Goal: Communication & Community: Answer question/provide support

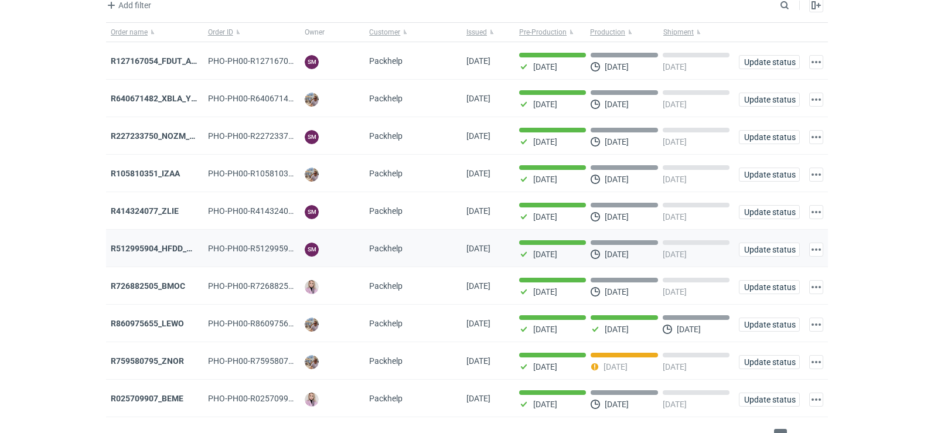
scroll to position [96, 0]
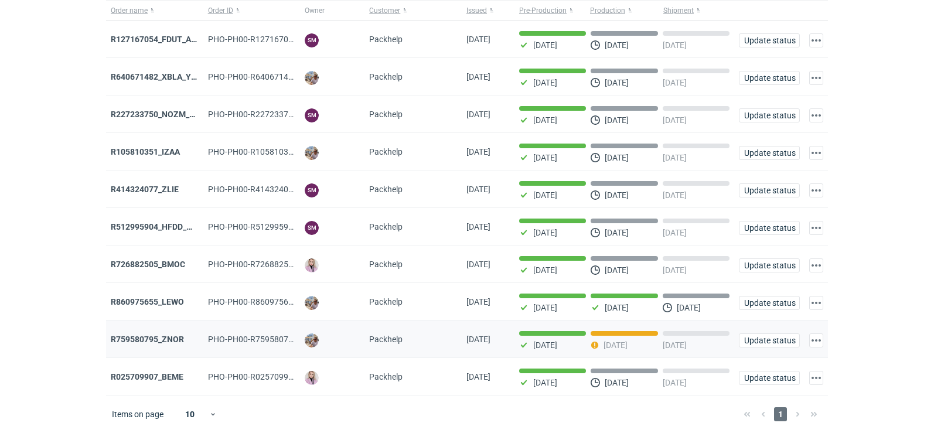
click at [161, 330] on div "R759580795_ZNOR" at bounding box center [154, 340] width 97 height 38
click at [163, 335] on strong "R759580795_ZNOR" at bounding box center [147, 339] width 73 height 9
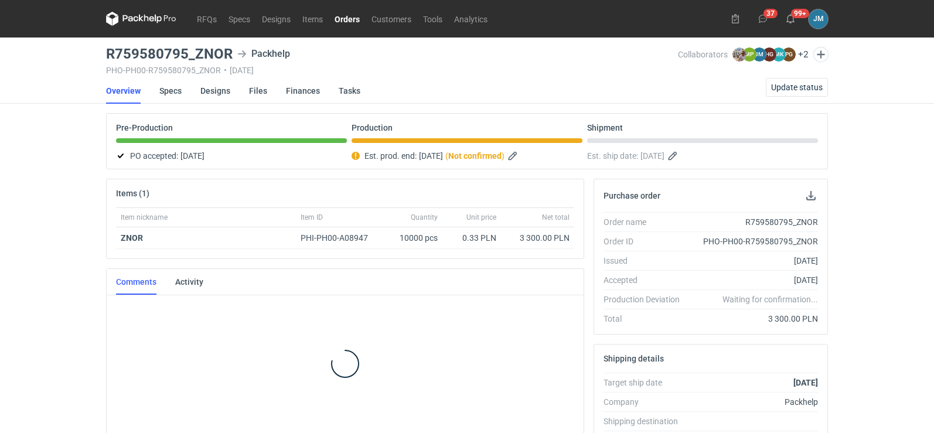
scroll to position [2, 0]
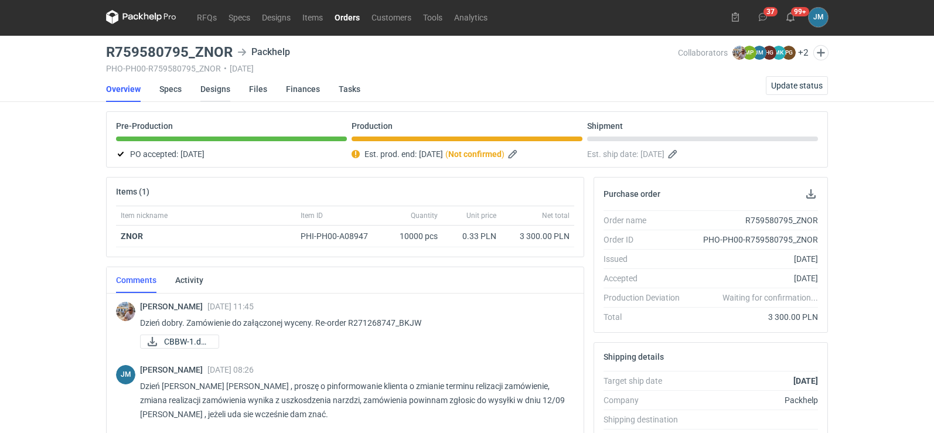
click at [216, 91] on link "Designs" at bounding box center [215, 89] width 30 height 26
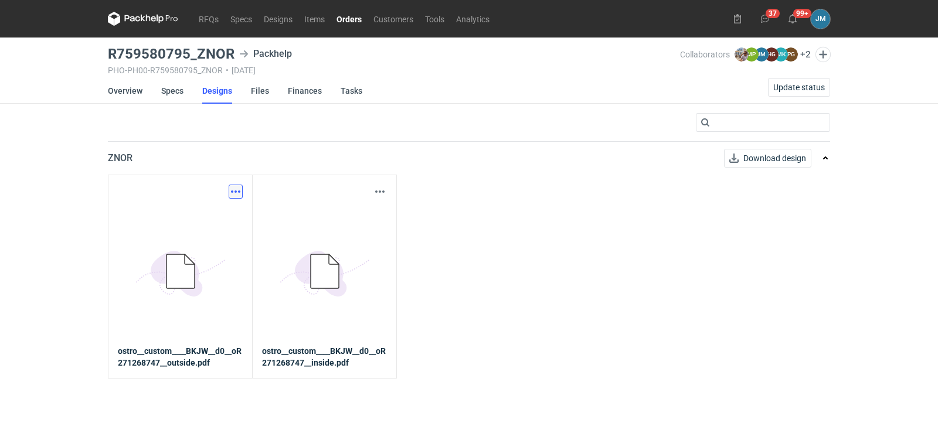
click at [229, 190] on button "button" at bounding box center [236, 192] width 14 height 14
click at [219, 214] on link "Download design part" at bounding box center [184, 217] width 108 height 19
drag, startPoint x: 235, startPoint y: 57, endPoint x: 112, endPoint y: 54, distance: 123.1
click at [101, 56] on div "RFQs Specs Designs Items Orders Customers Tools Analytics 37 99+ JM Joanna Myśl…" at bounding box center [469, 216] width 938 height 433
copy h3 "R759580795_ZNOR"
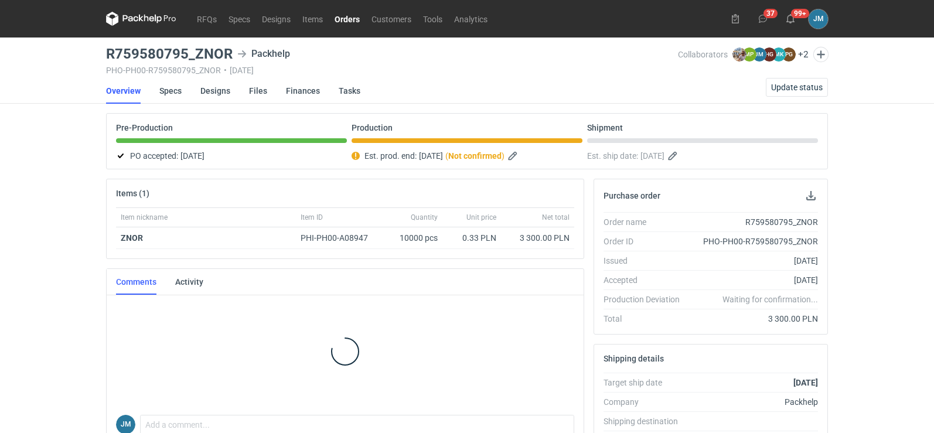
scroll to position [2, 0]
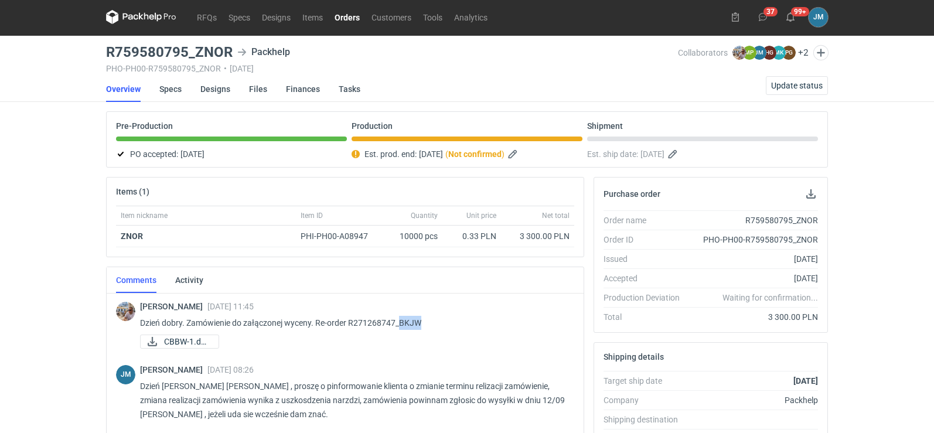
drag, startPoint x: 436, startPoint y: 323, endPoint x: 399, endPoint y: 324, distance: 36.9
click at [399, 324] on p "Dzień dobry. Zamówienie do załączonej wyceny. Re-order R271268747_BKJW" at bounding box center [352, 323] width 425 height 14
copy p "BKJW"
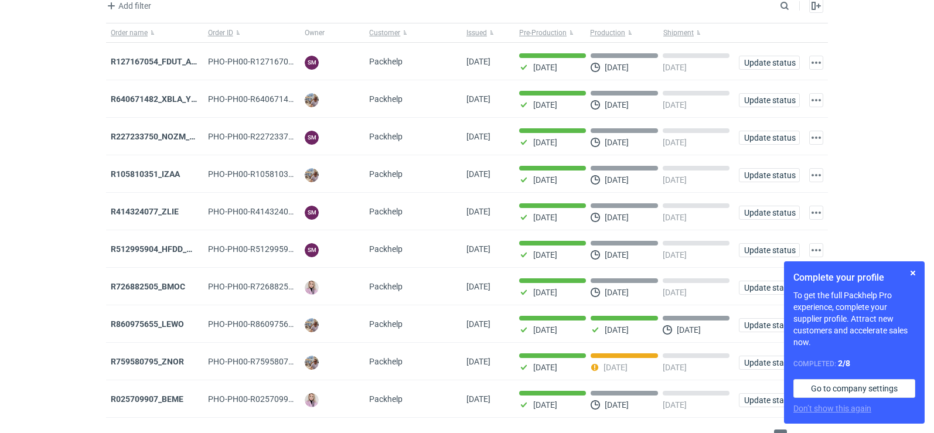
scroll to position [96, 0]
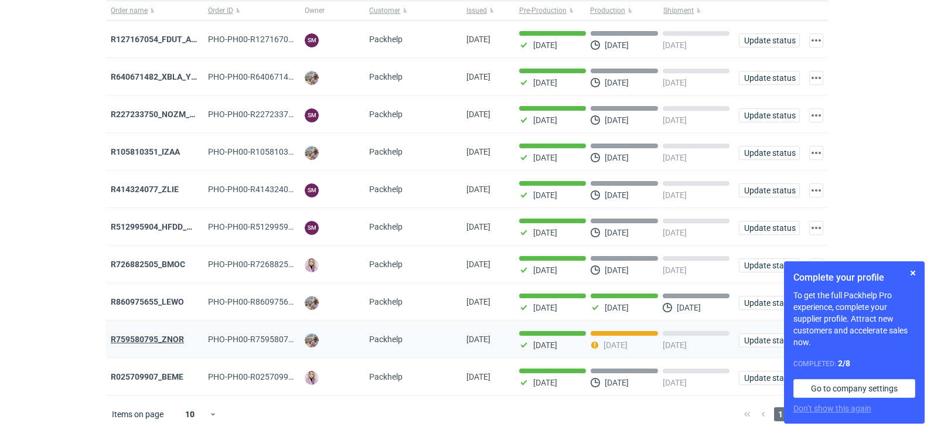
click at [135, 338] on strong "R759580795_ZNOR" at bounding box center [147, 339] width 73 height 9
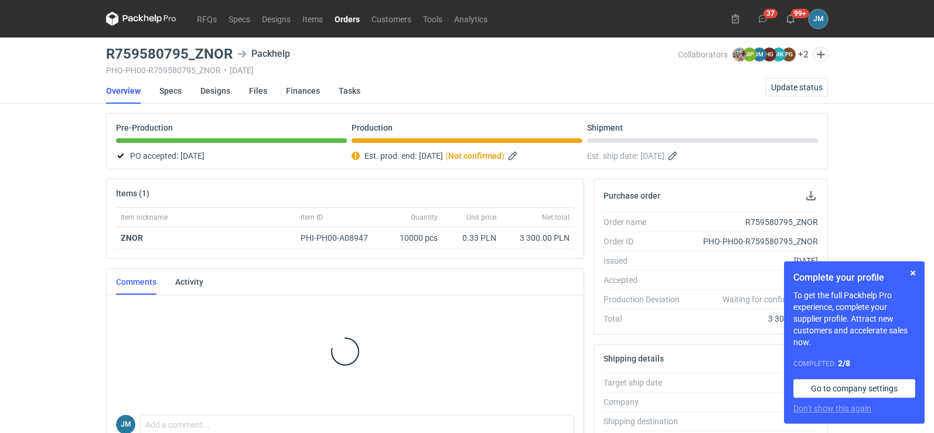
scroll to position [2, 0]
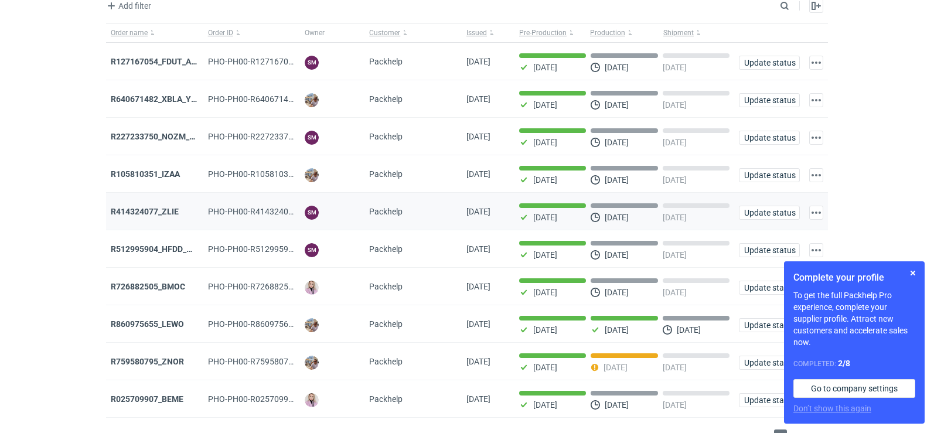
scroll to position [96, 0]
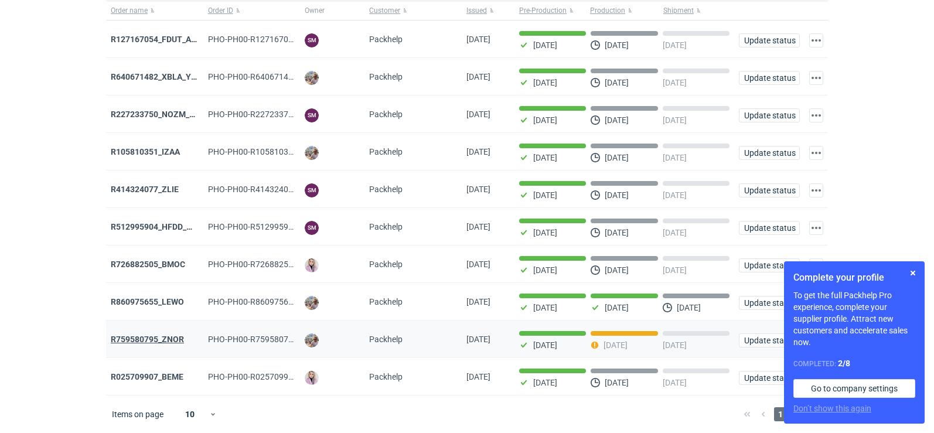
click at [157, 335] on strong "R759580795_ZNOR" at bounding box center [147, 339] width 73 height 9
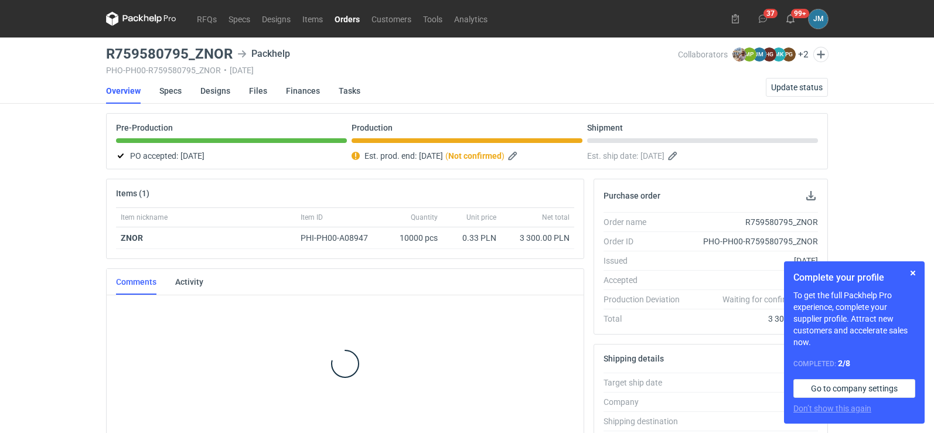
scroll to position [2, 0]
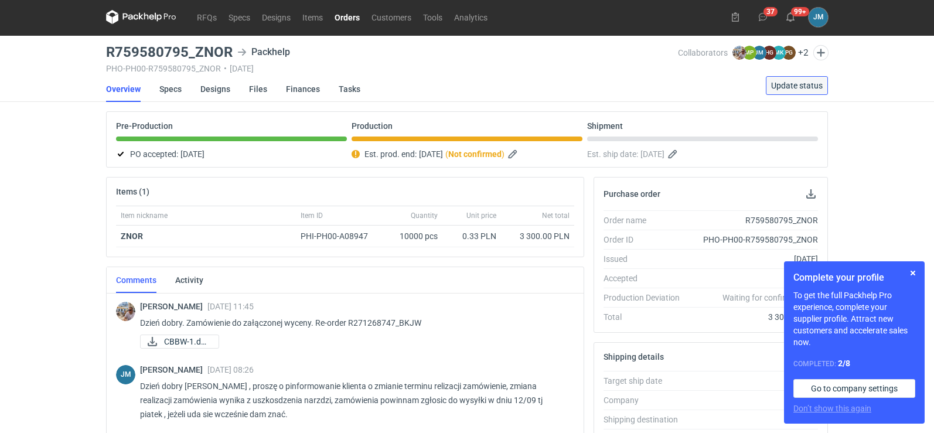
click at [779, 85] on span "Update status" at bounding box center [797, 85] width 52 height 8
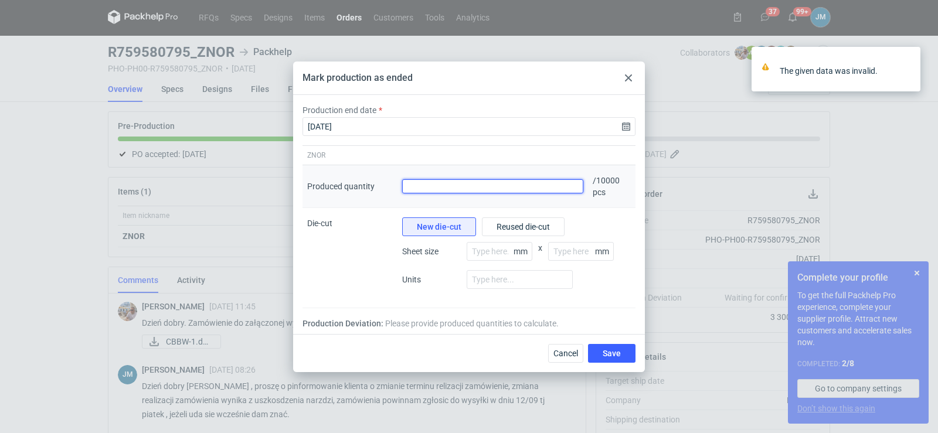
click at [518, 190] on input "Produced quantity" at bounding box center [492, 186] width 181 height 14
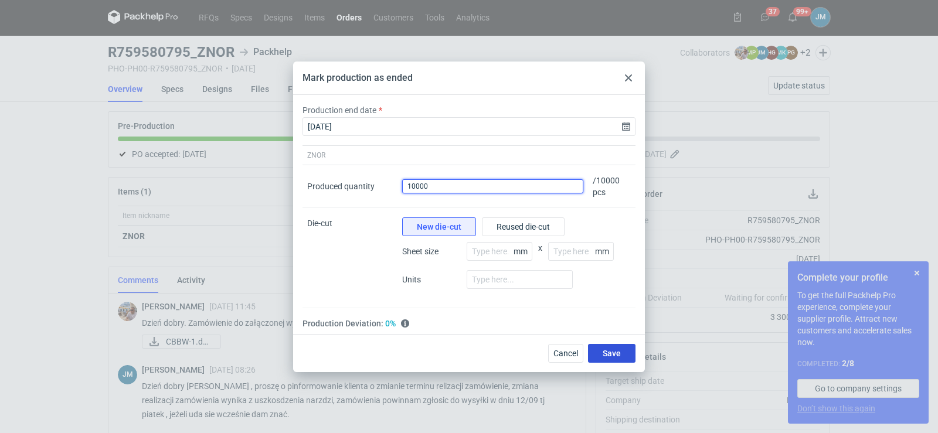
type input "10000"
click at [609, 352] on span "Save" at bounding box center [611, 353] width 18 height 8
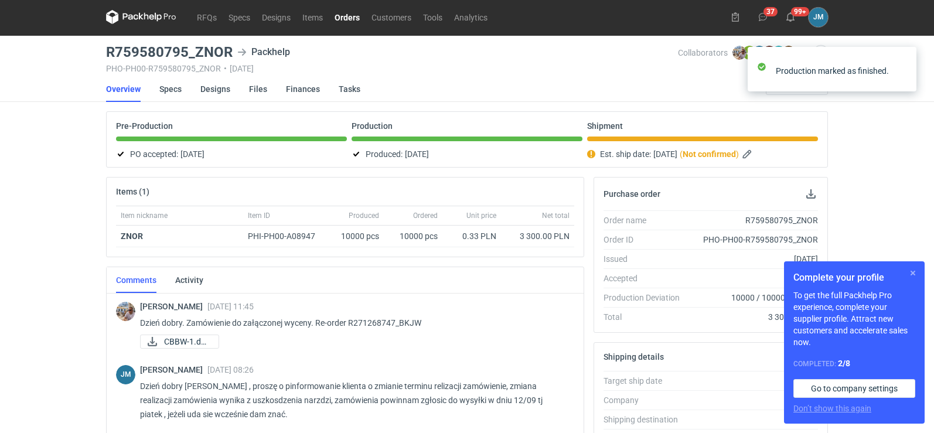
click at [913, 274] on button "button" at bounding box center [913, 273] width 14 height 14
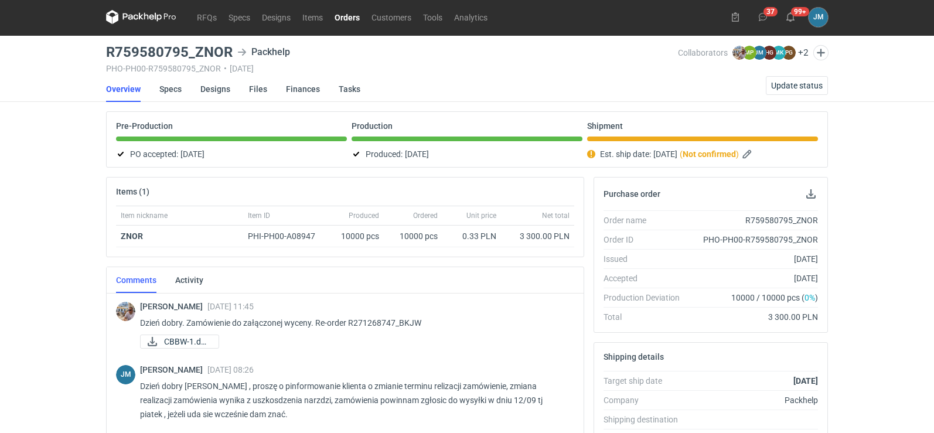
click at [145, 13] on icon at bounding box center [141, 17] width 70 height 14
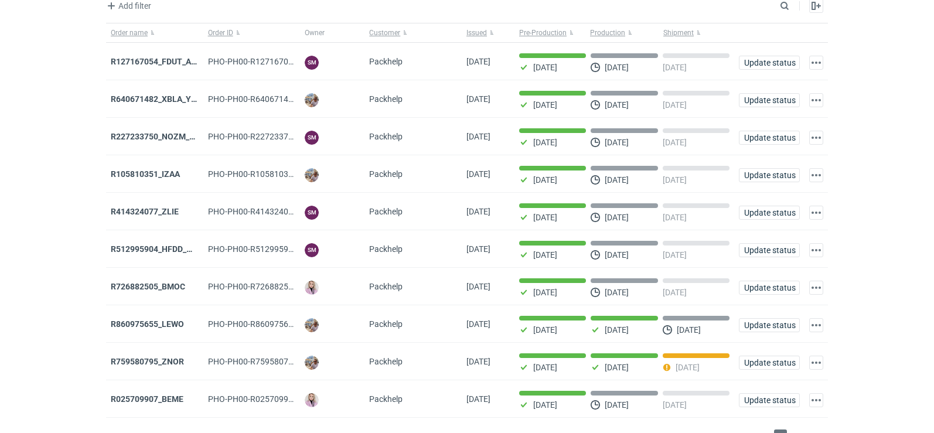
scroll to position [96, 0]
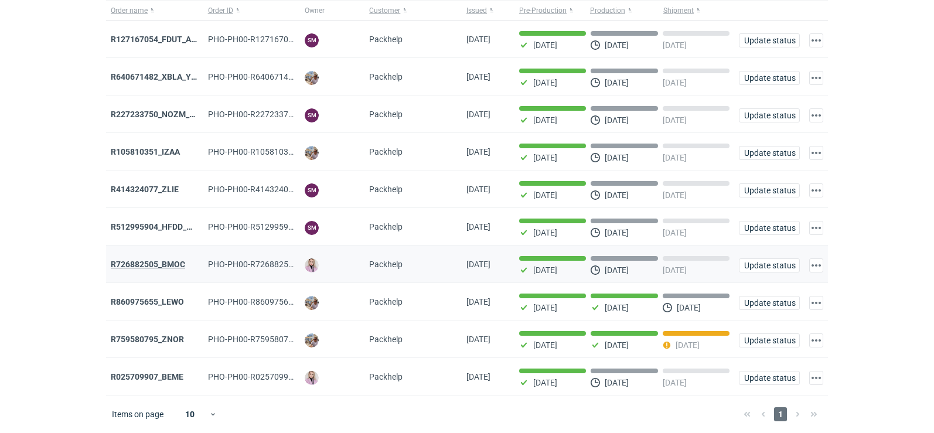
click at [178, 263] on strong "R726882505_BMOC" at bounding box center [148, 264] width 74 height 9
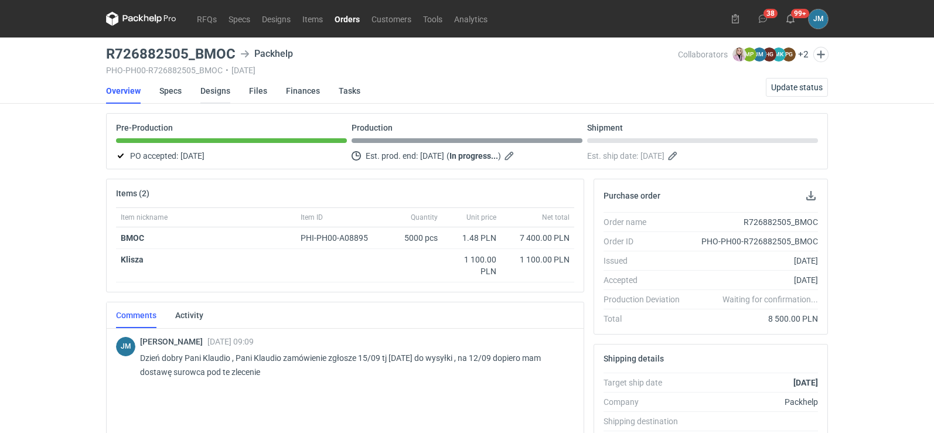
click at [207, 94] on link "Designs" at bounding box center [215, 91] width 30 height 26
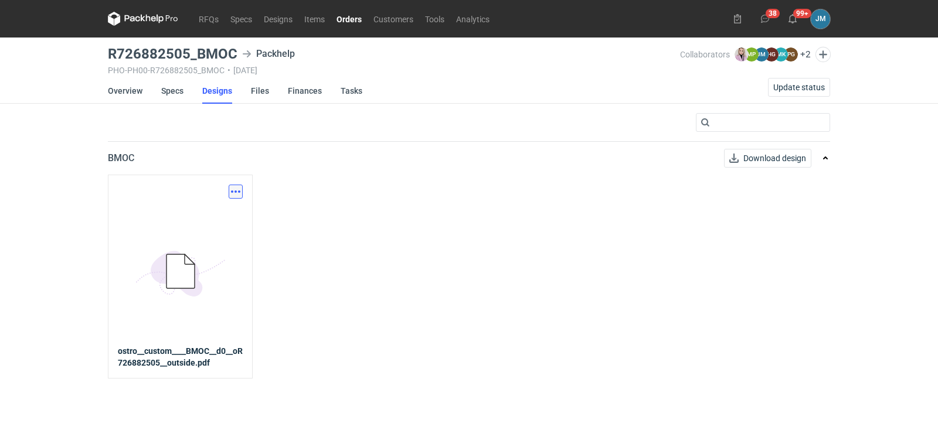
click at [236, 197] on button "button" at bounding box center [236, 192] width 14 height 14
click at [223, 212] on link "Download design part" at bounding box center [184, 217] width 108 height 19
click at [142, 18] on icon at bounding box center [143, 19] width 70 height 14
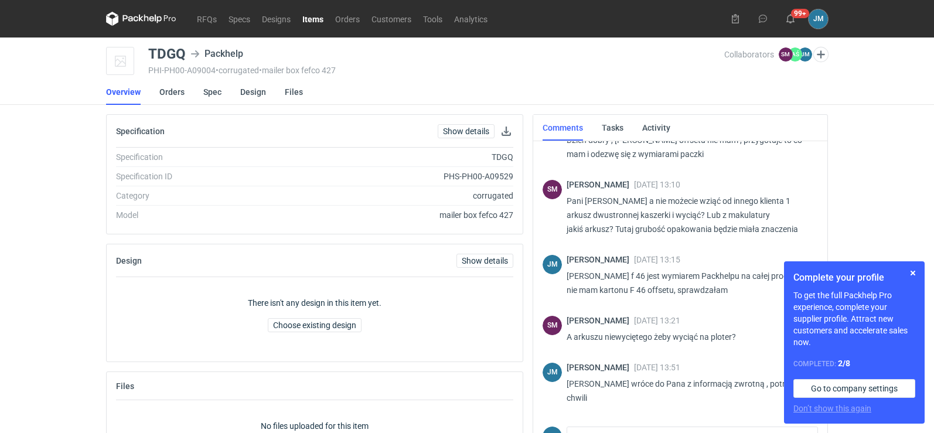
scroll to position [66, 0]
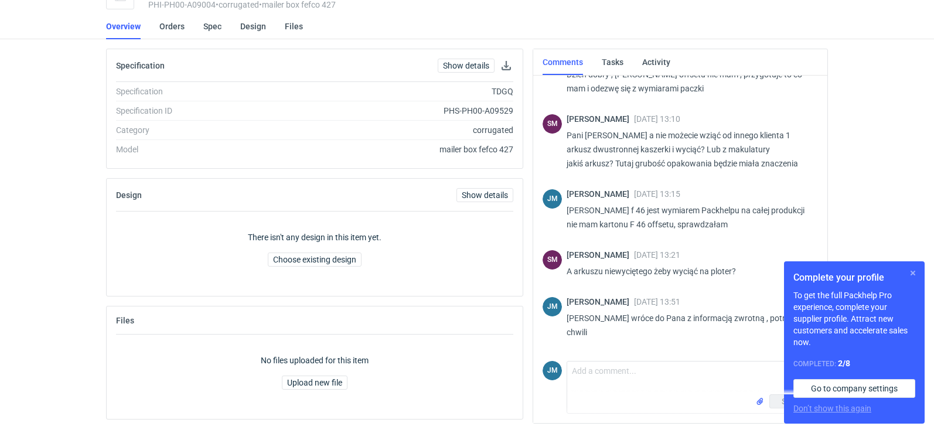
click at [913, 271] on button "button" at bounding box center [913, 273] width 14 height 14
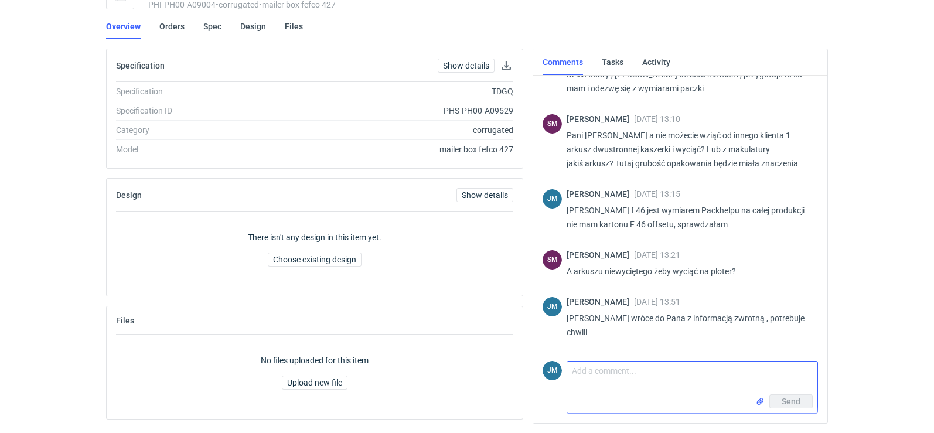
click at [704, 378] on textarea "Comment message" at bounding box center [692, 378] width 250 height 33
type textarea "K"
type textarea "p"
type textarea "[PERSON_NAME] poproszę o list 50x40x1 do 0,5 kg"
click at [784, 398] on span "Send" at bounding box center [791, 401] width 19 height 8
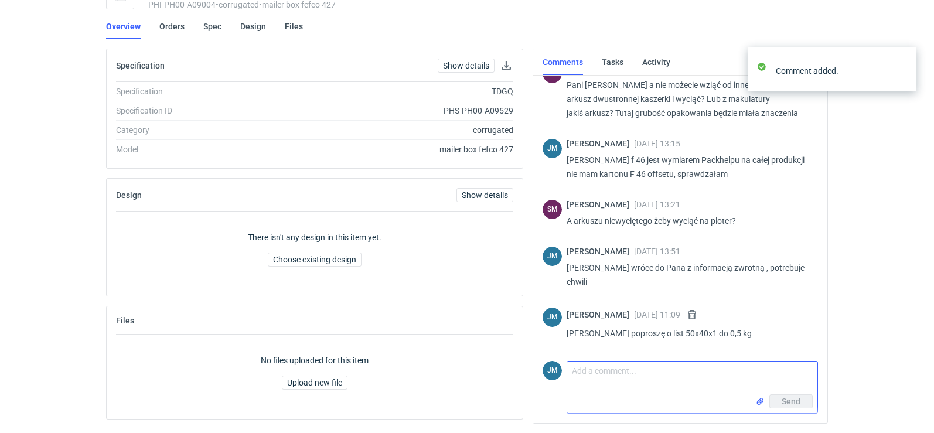
scroll to position [185, 0]
click at [674, 381] on textarea "Comment message" at bounding box center [692, 378] width 250 height 33
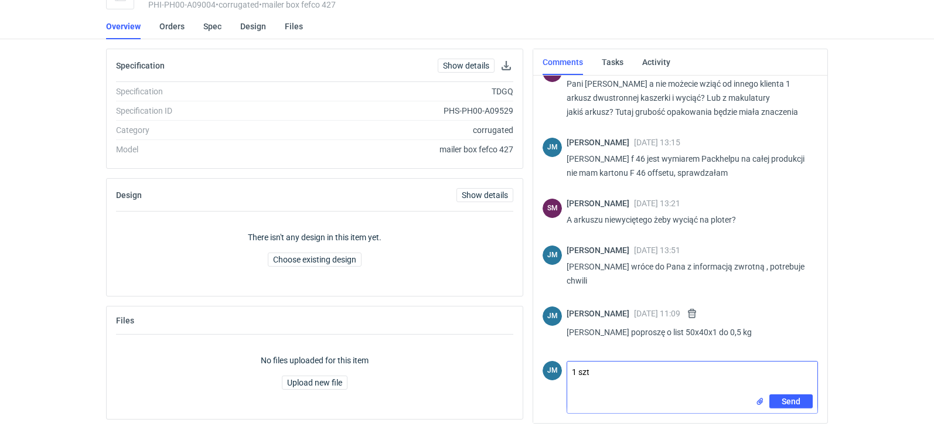
type textarea "1 szt"
click at [759, 397] on input "file" at bounding box center [759, 402] width 9 height 12
click at [794, 421] on span "Send" at bounding box center [791, 421] width 19 height 8
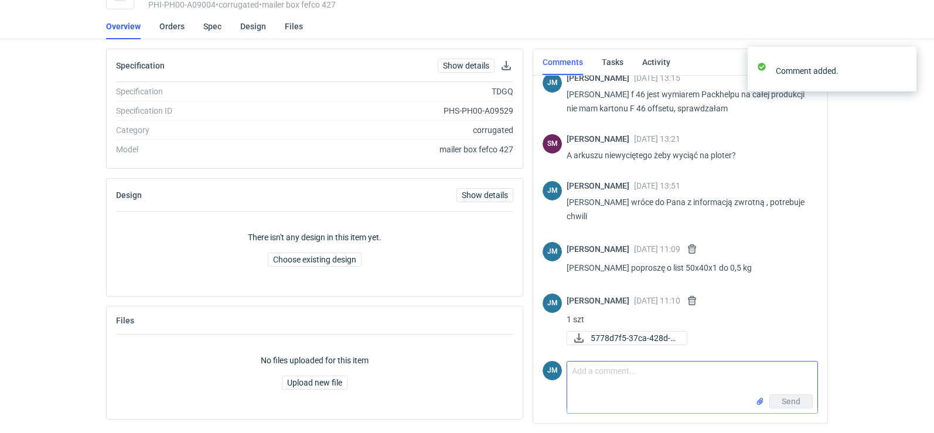
scroll to position [253, 0]
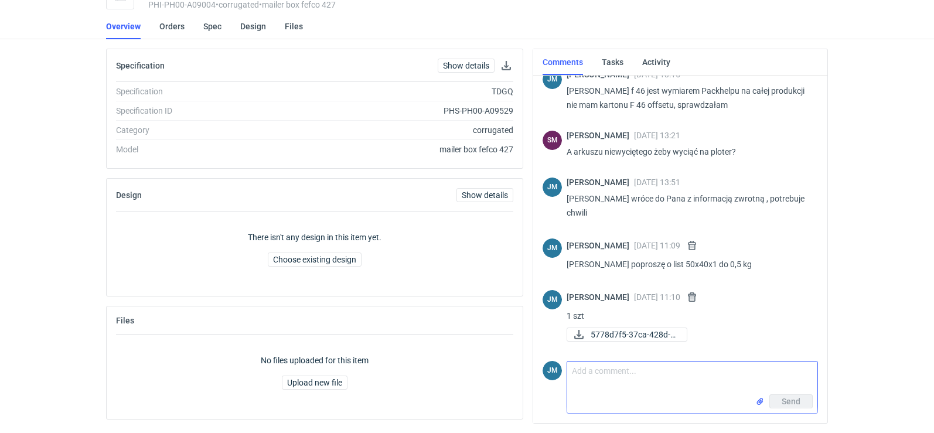
click at [758, 404] on input "file" at bounding box center [759, 402] width 9 height 12
click at [661, 376] on textarea "Comment message" at bounding box center [692, 372] width 250 height 33
type textarea "..."
click at [776, 422] on button "Send" at bounding box center [790, 421] width 43 height 14
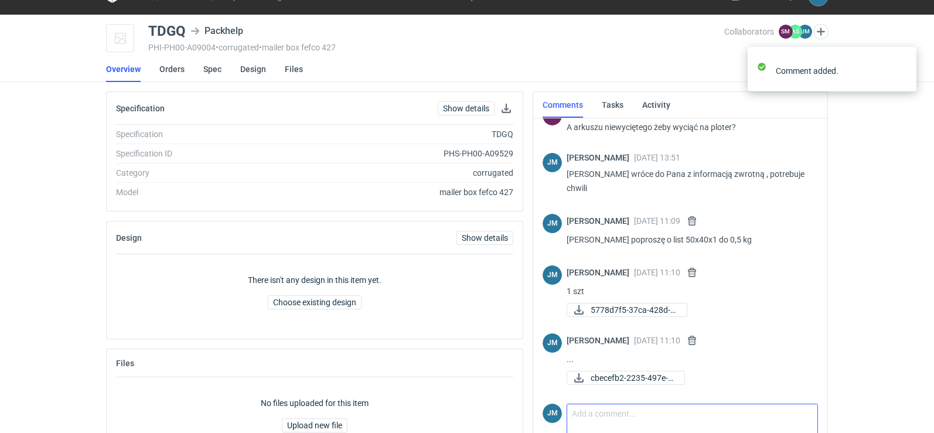
scroll to position [0, 0]
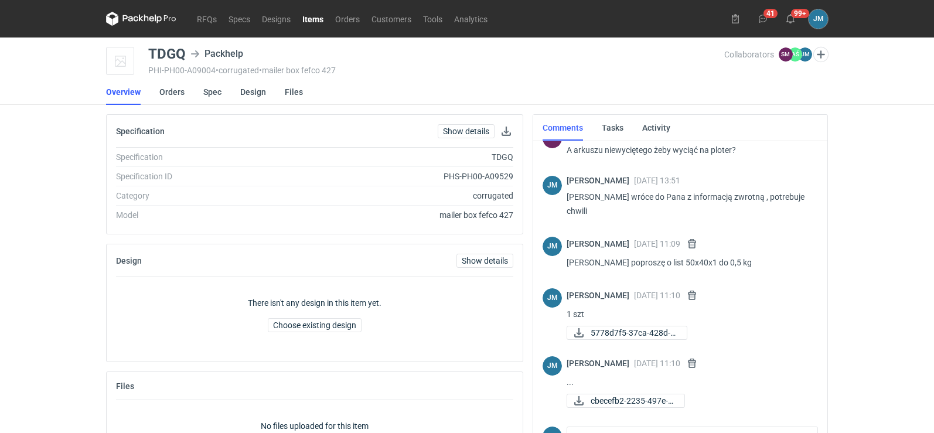
click at [136, 8] on nav "RFQs Specs Designs Items Orders Customers Tools Analytics" at bounding box center [299, 19] width 387 height 38
click at [136, 12] on icon at bounding box center [141, 19] width 70 height 14
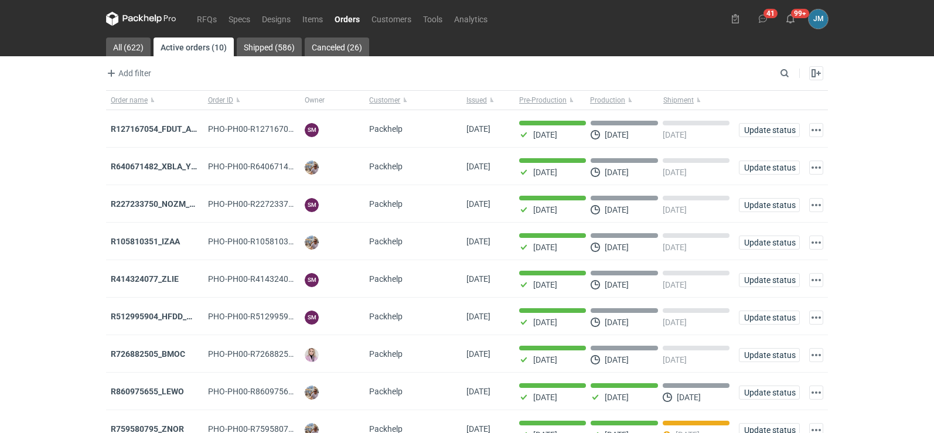
click at [148, 17] on icon at bounding box center [141, 19] width 70 height 14
click at [145, 17] on icon at bounding box center [146, 18] width 5 height 7
